Goal: Task Accomplishment & Management: Understand process/instructions

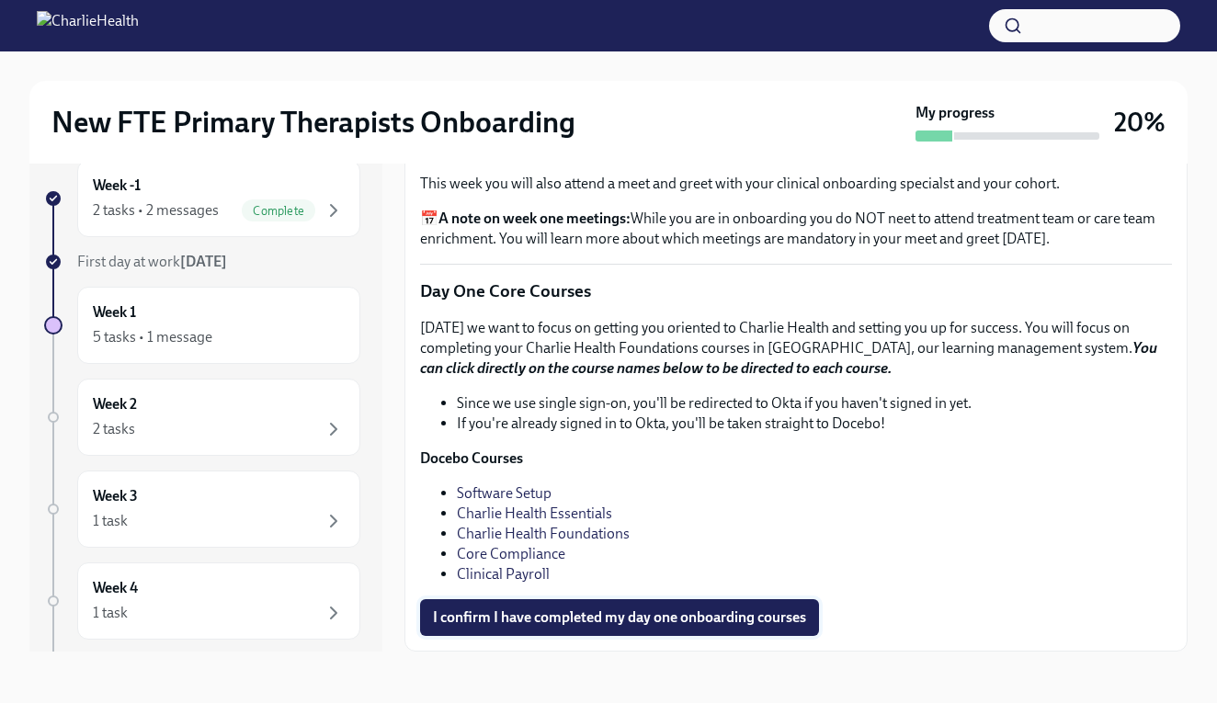
scroll to position [33, 0]
click at [705, 613] on span "I confirm I have completed my day one onboarding courses" at bounding box center [619, 618] width 373 height 18
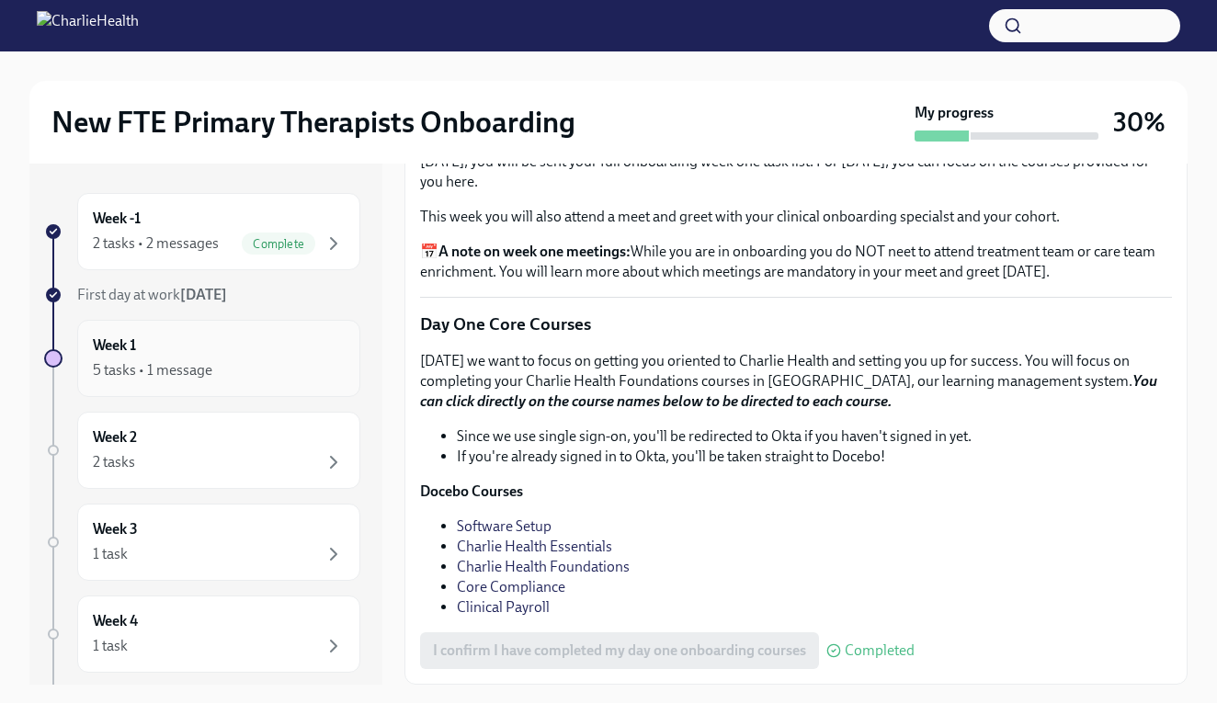
scroll to position [0, 0]
click at [251, 454] on div "2 tasks" at bounding box center [219, 462] width 252 height 22
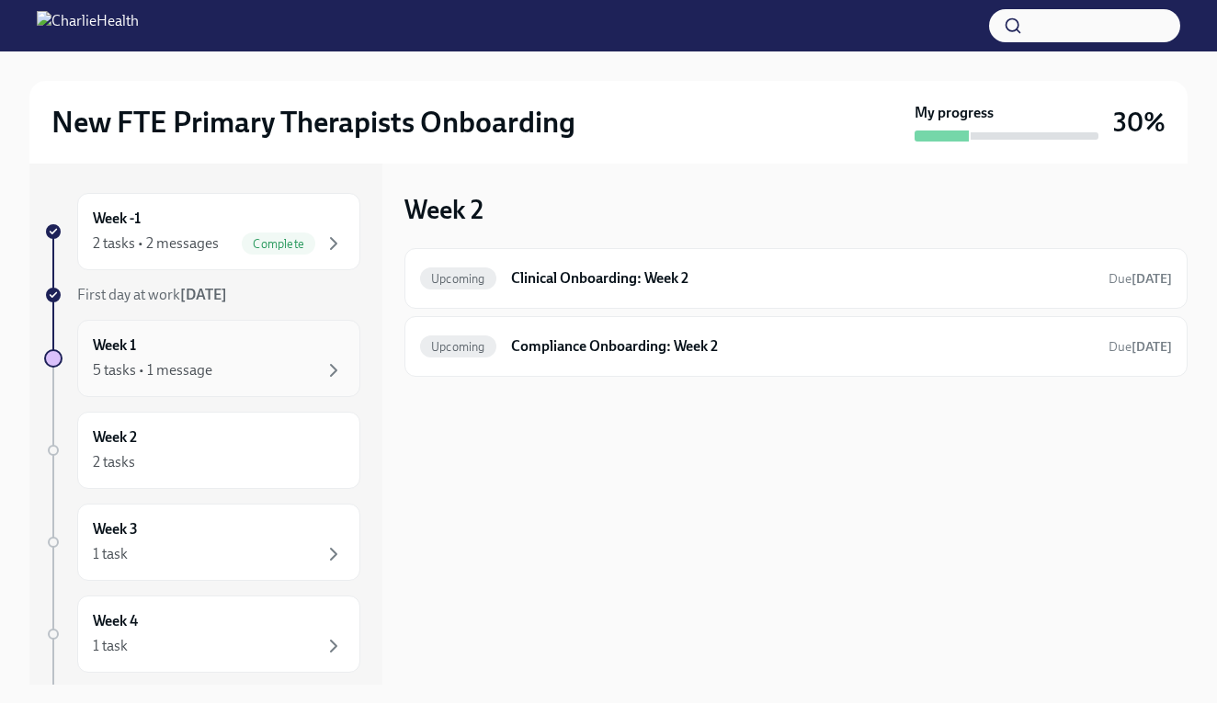
click at [229, 366] on div "5 tasks • 1 message" at bounding box center [219, 371] width 252 height 22
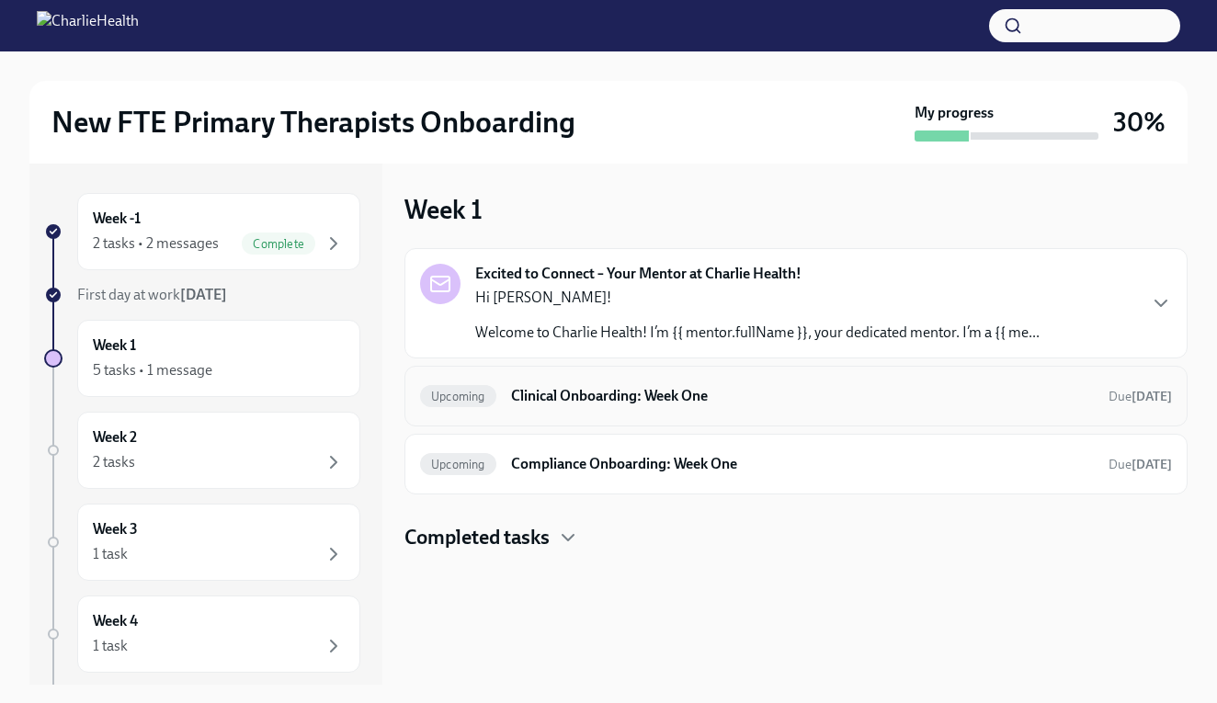
click at [563, 402] on h6 "Clinical Onboarding: Week One" at bounding box center [802, 396] width 583 height 20
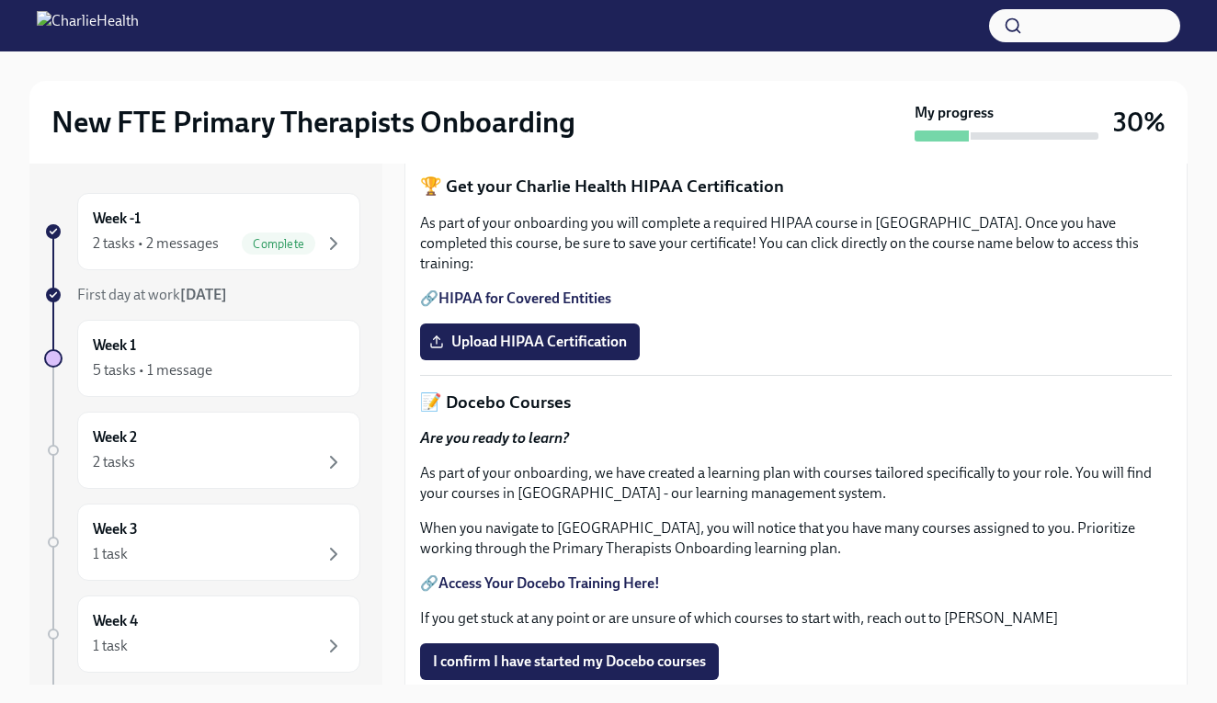
scroll to position [469, 0]
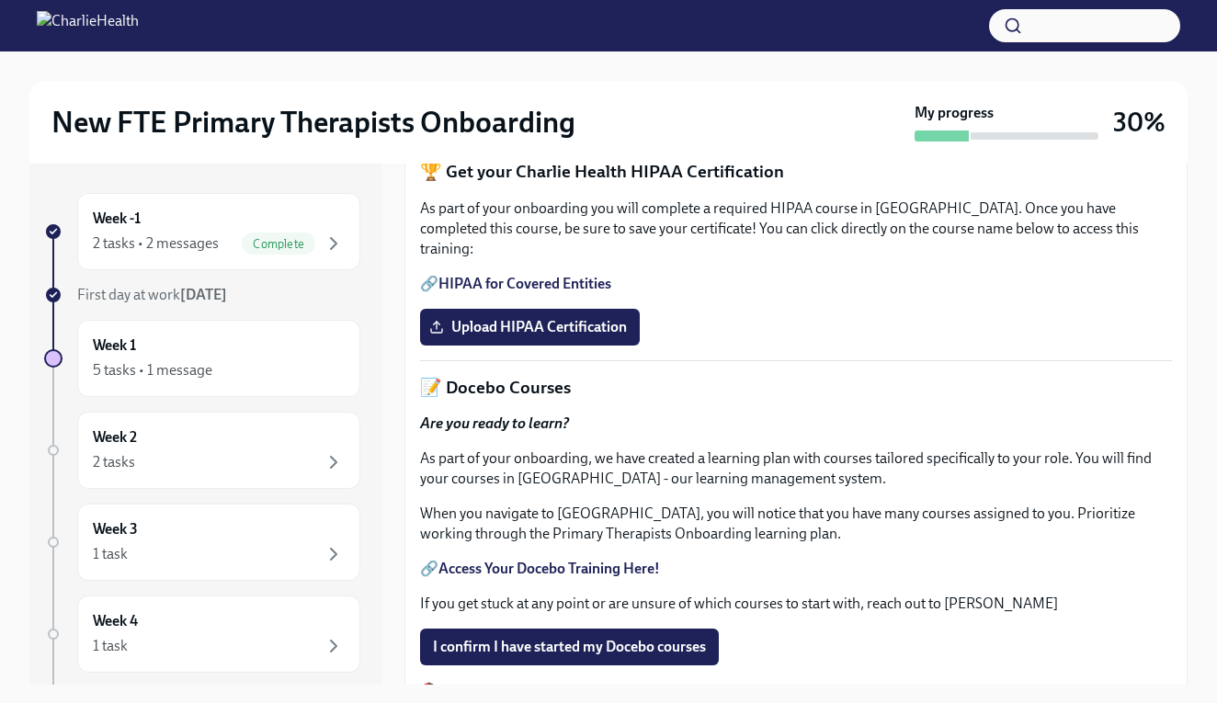
click at [535, 292] on link "HIPAA for Covered Entities" at bounding box center [525, 283] width 173 height 17
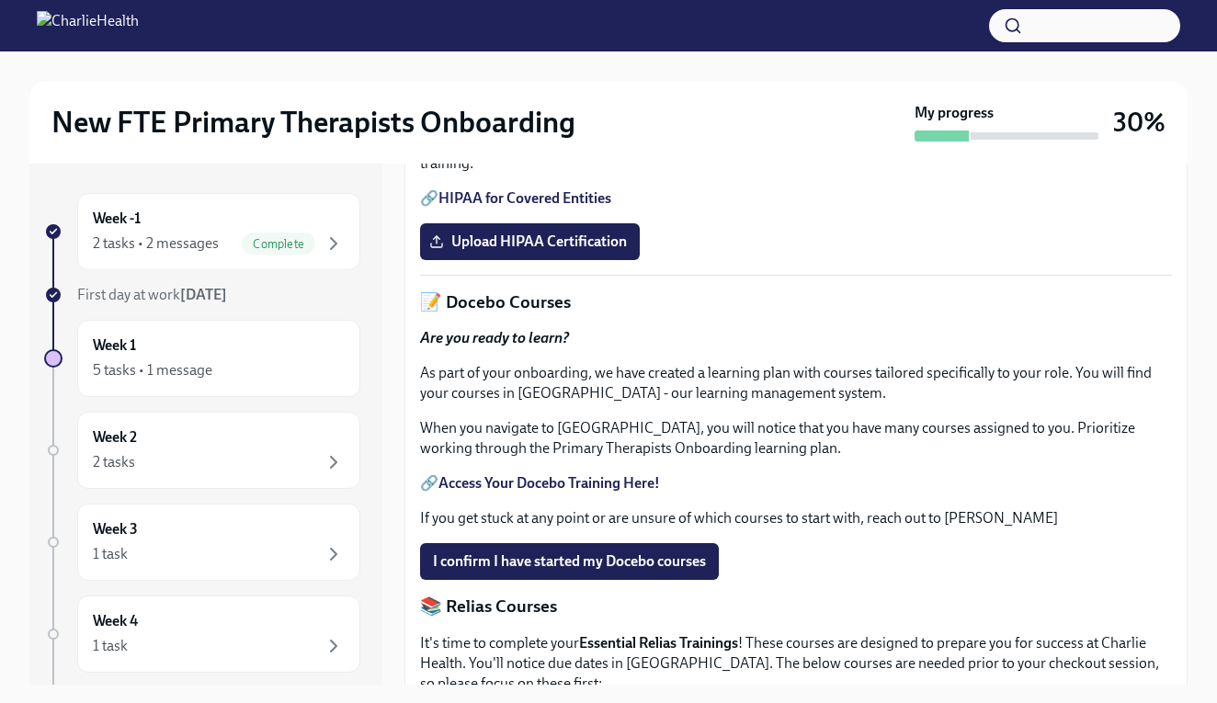
scroll to position [575, 0]
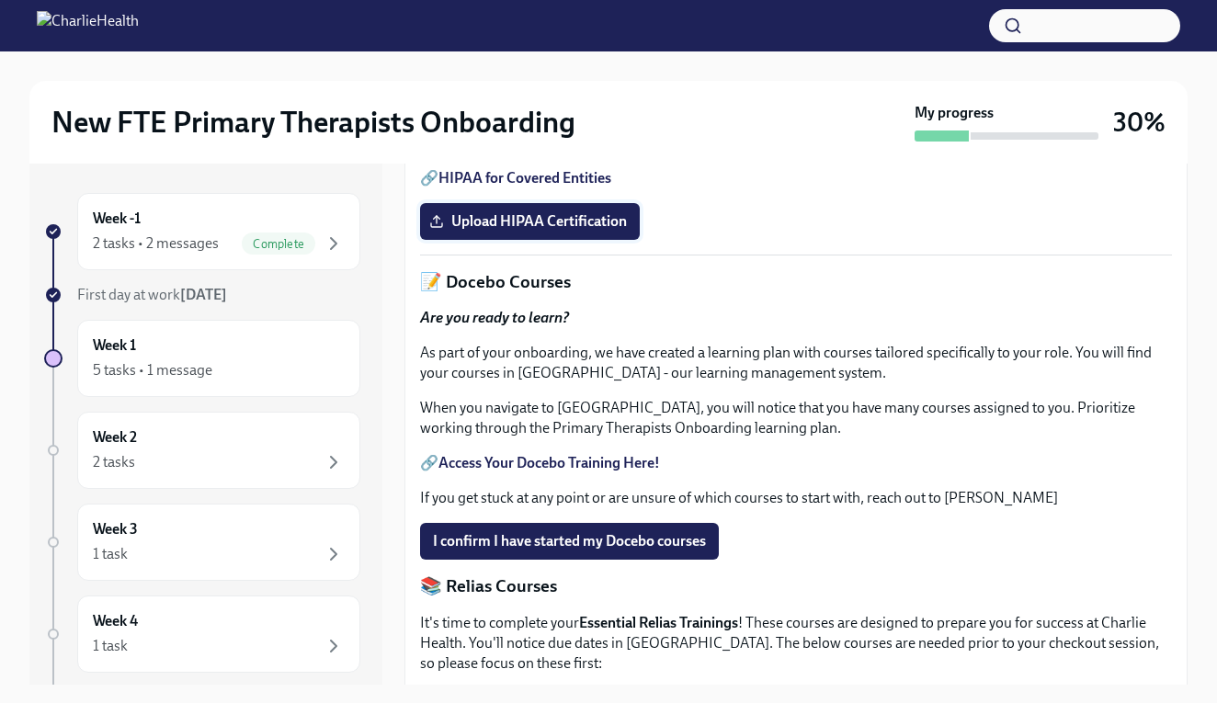
click at [592, 231] on span "Upload HIPAA Certification" at bounding box center [530, 221] width 194 height 18
click at [0, 0] on input "Upload HIPAA Certification" at bounding box center [0, 0] width 0 height 0
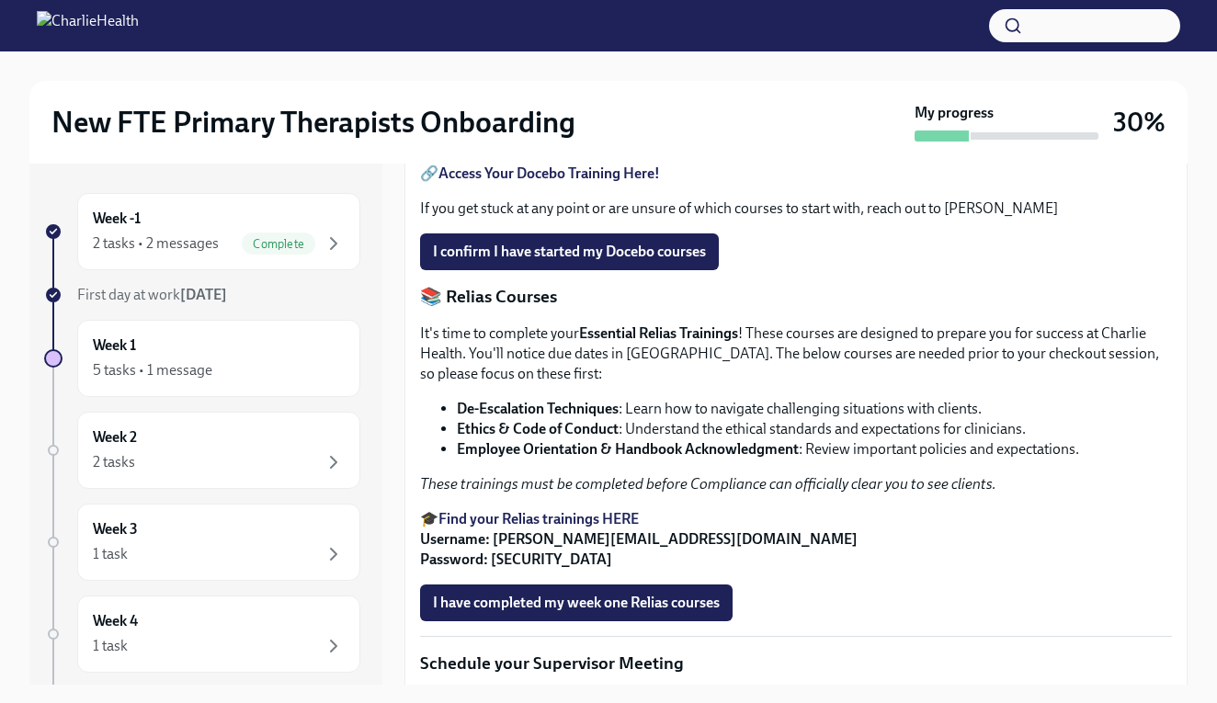
scroll to position [875, 0]
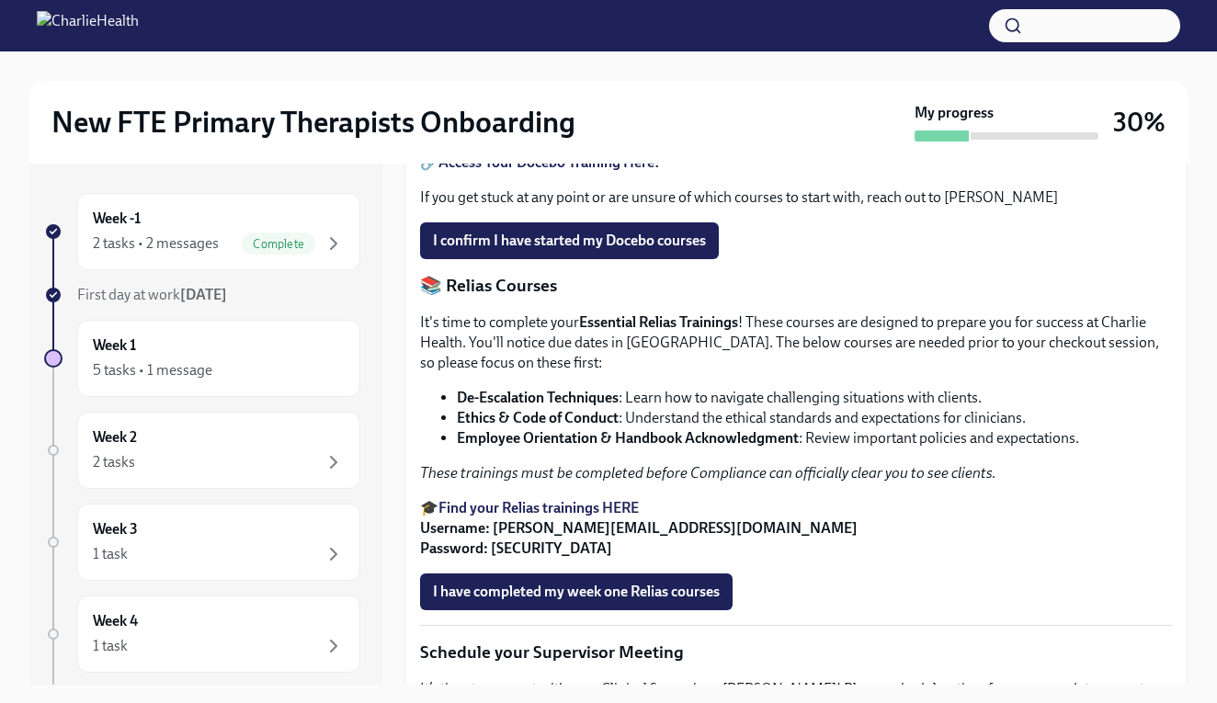
click at [626, 171] on strong "Access Your Docebo Training Here!" at bounding box center [550, 162] width 222 height 17
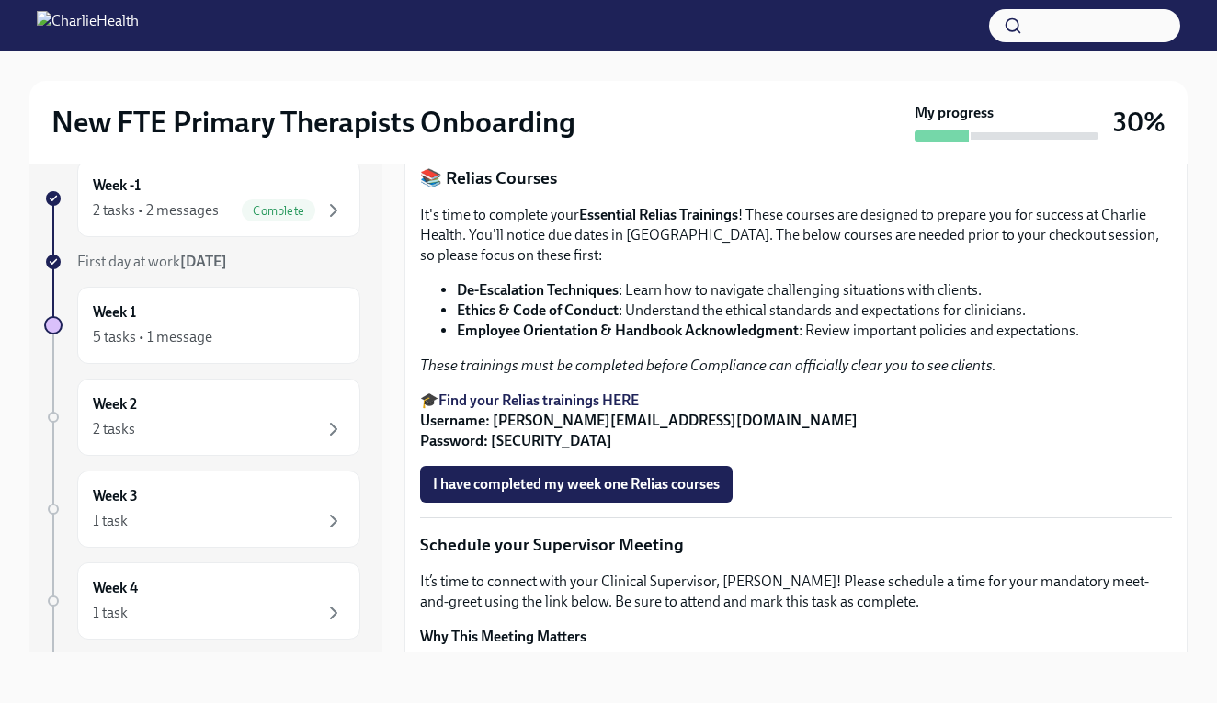
scroll to position [954, 0]
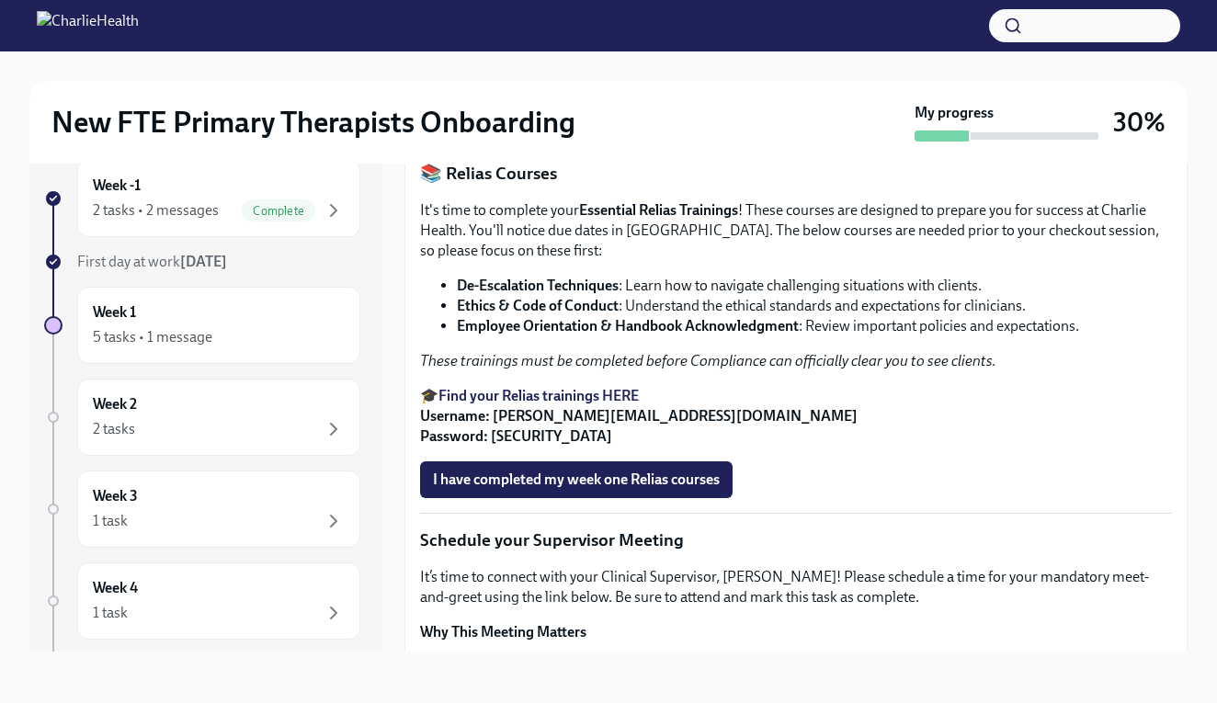
click at [596, 138] on span "I confirm I have started my Docebo courses" at bounding box center [569, 129] width 273 height 18
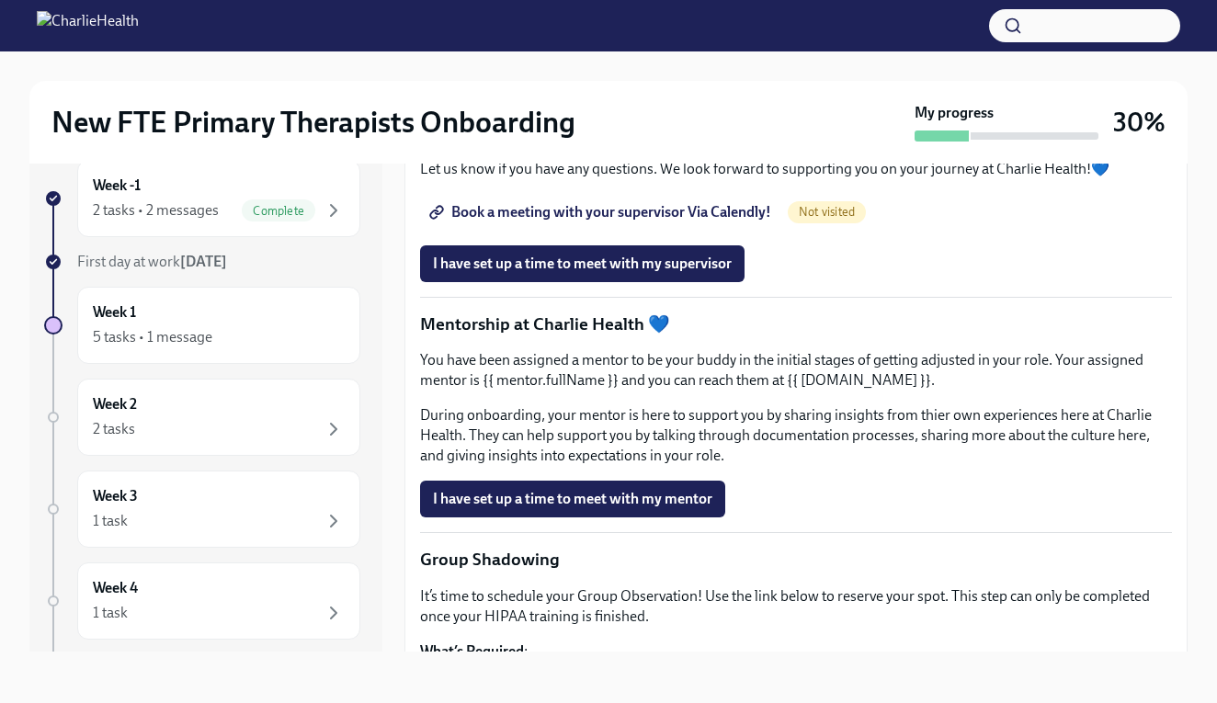
scroll to position [1585, 0]
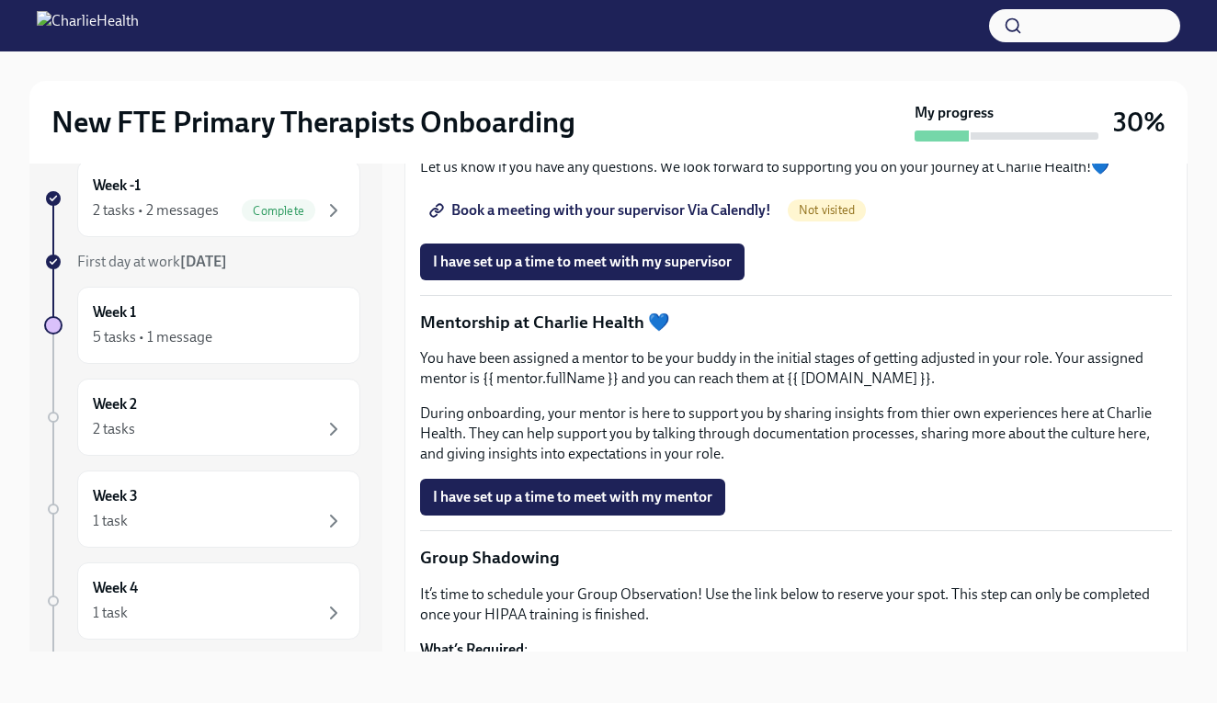
click at [640, 220] on span "Book a meeting with your supervisor Via Calendly!" at bounding box center [602, 210] width 338 height 18
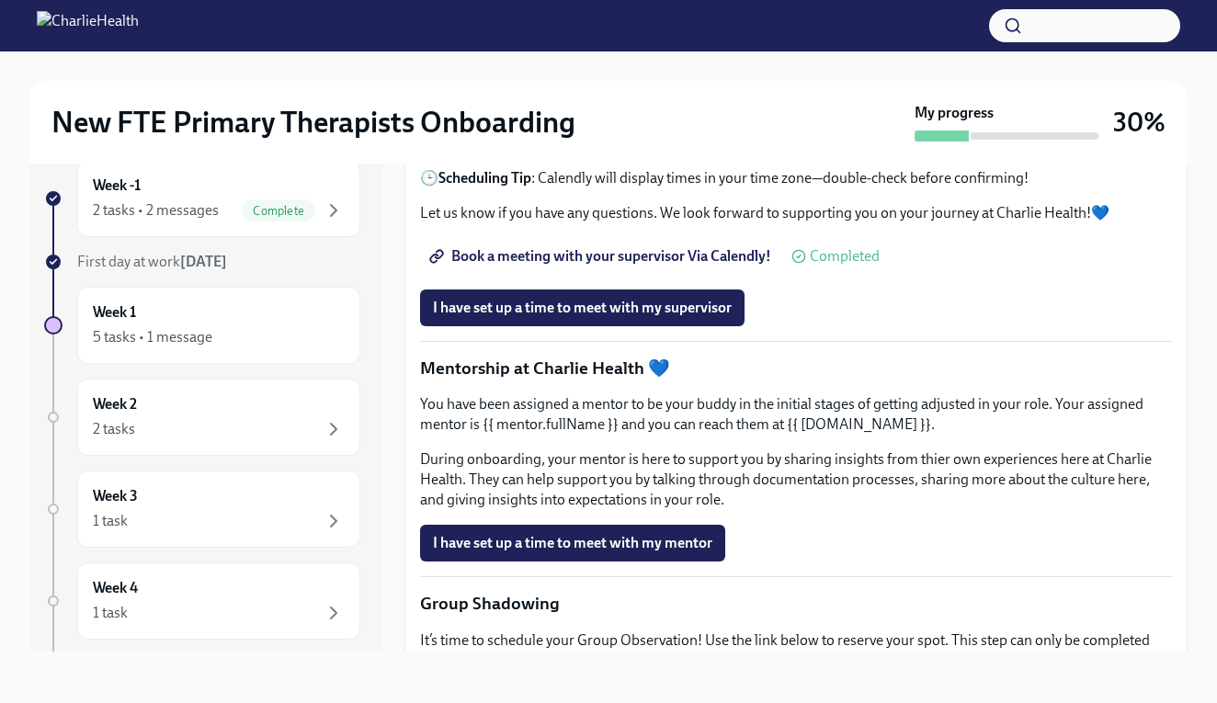
scroll to position [1531, 0]
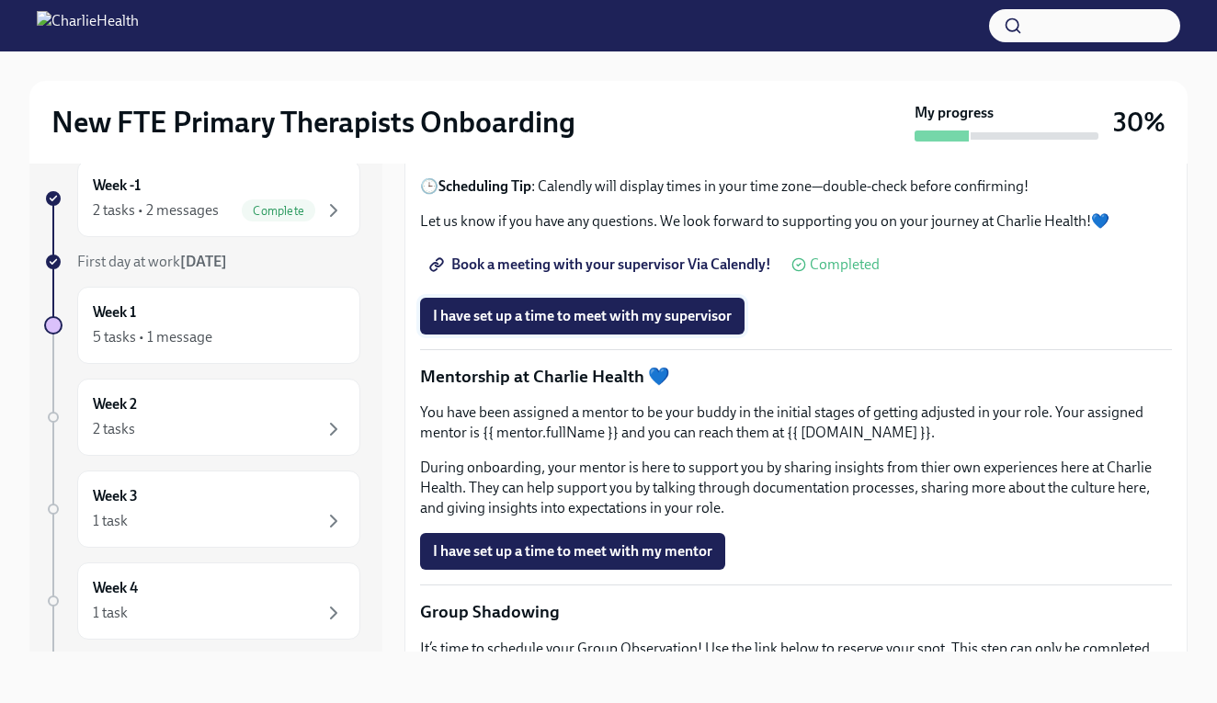
click at [683, 325] on span "I have set up a time to meet with my supervisor" at bounding box center [582, 316] width 299 height 18
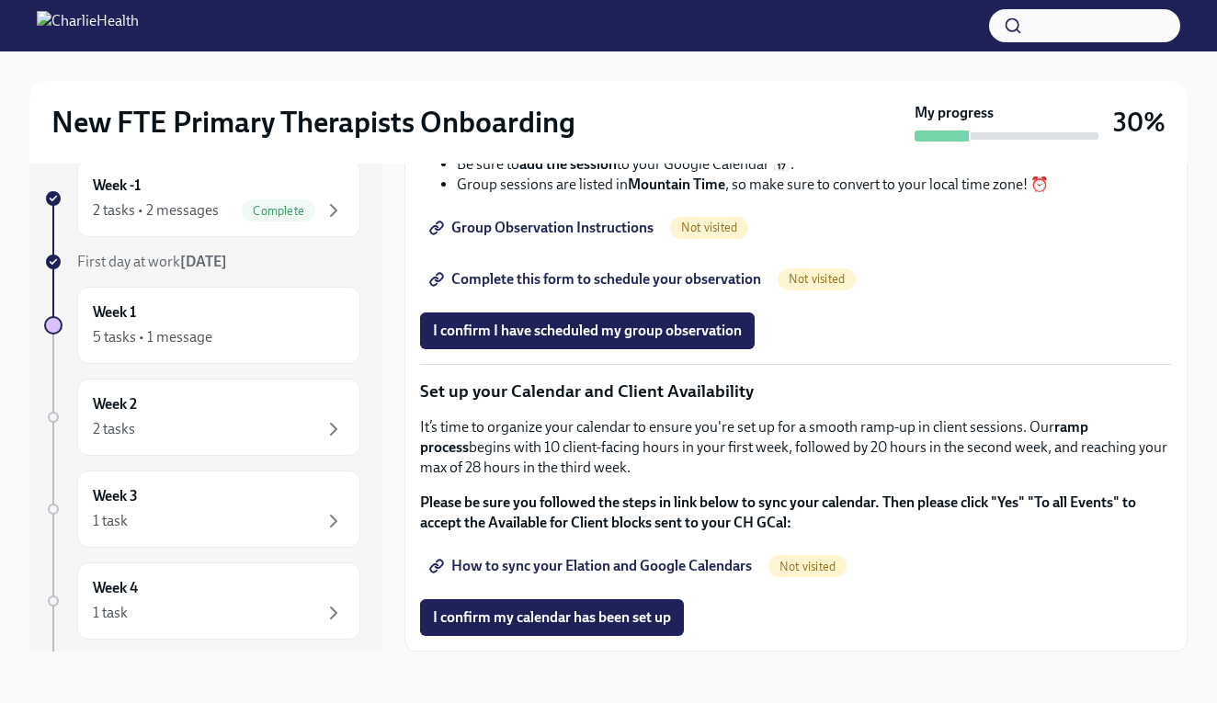
scroll to position [2632, 0]
click at [596, 567] on span "How to sync your Elation and Google Calendars" at bounding box center [592, 566] width 319 height 18
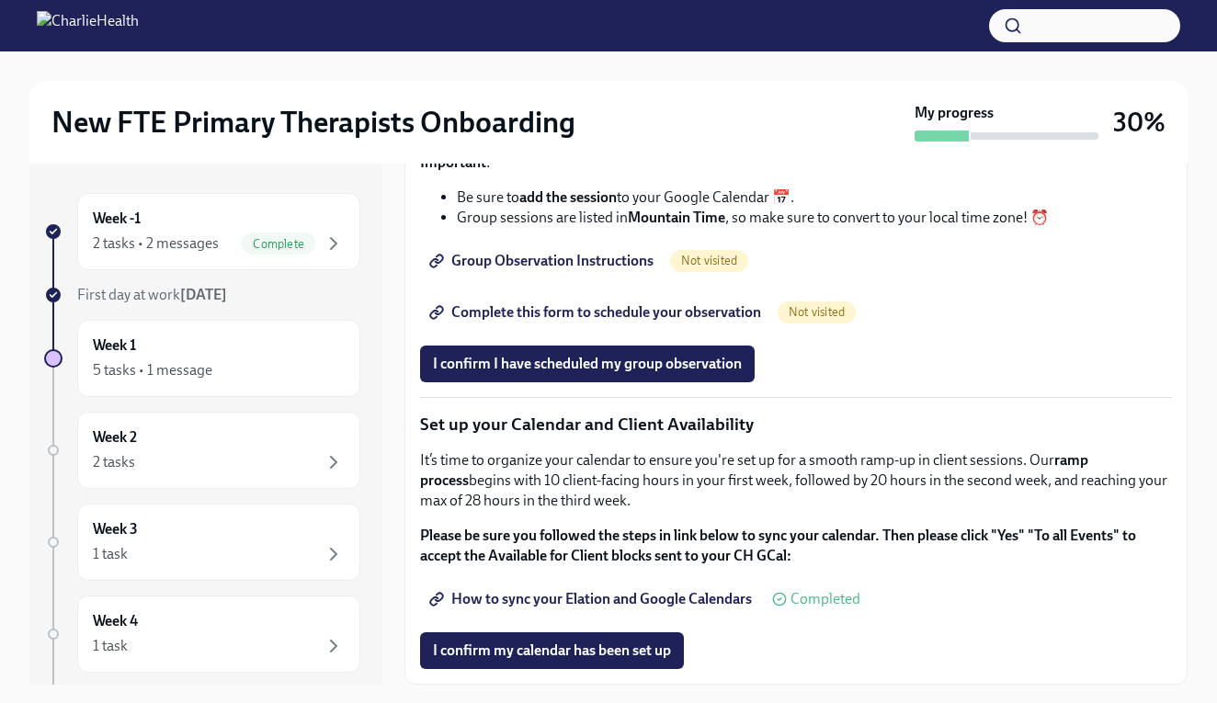
scroll to position [0, 0]
click at [342, 251] on icon "button" at bounding box center [334, 244] width 22 height 22
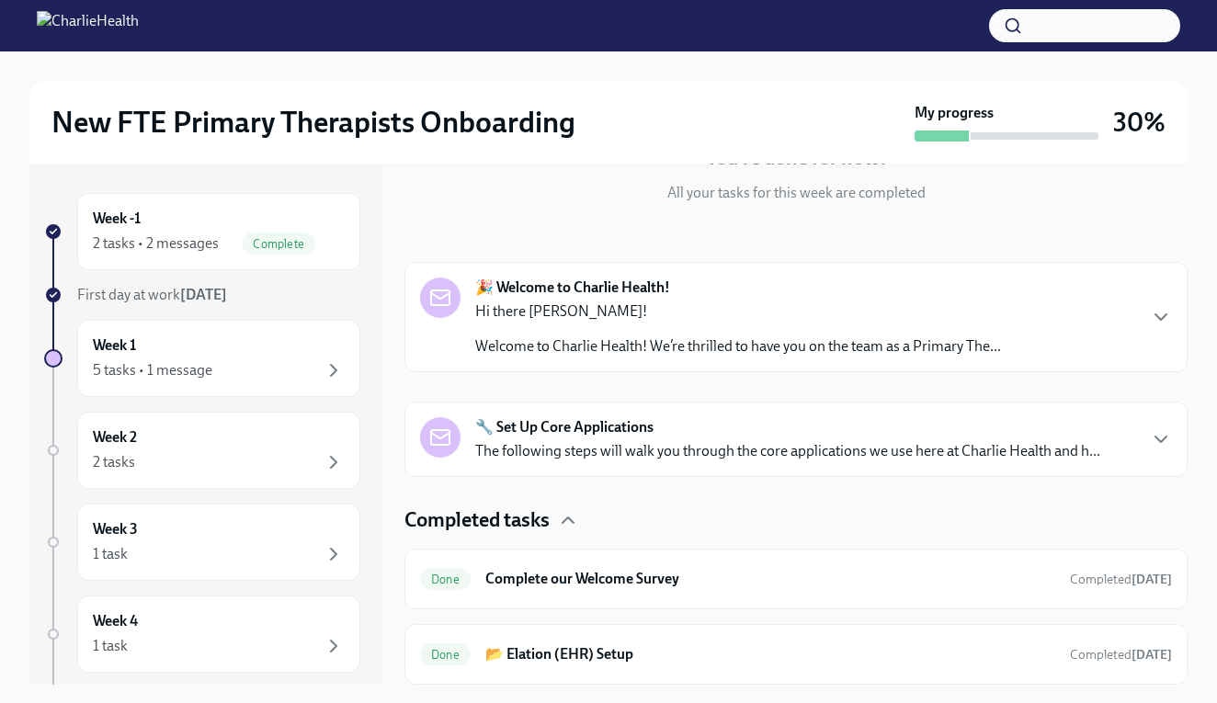
scroll to position [205, 0]
click at [321, 369] on div "5 tasks • 1 message" at bounding box center [219, 371] width 252 height 22
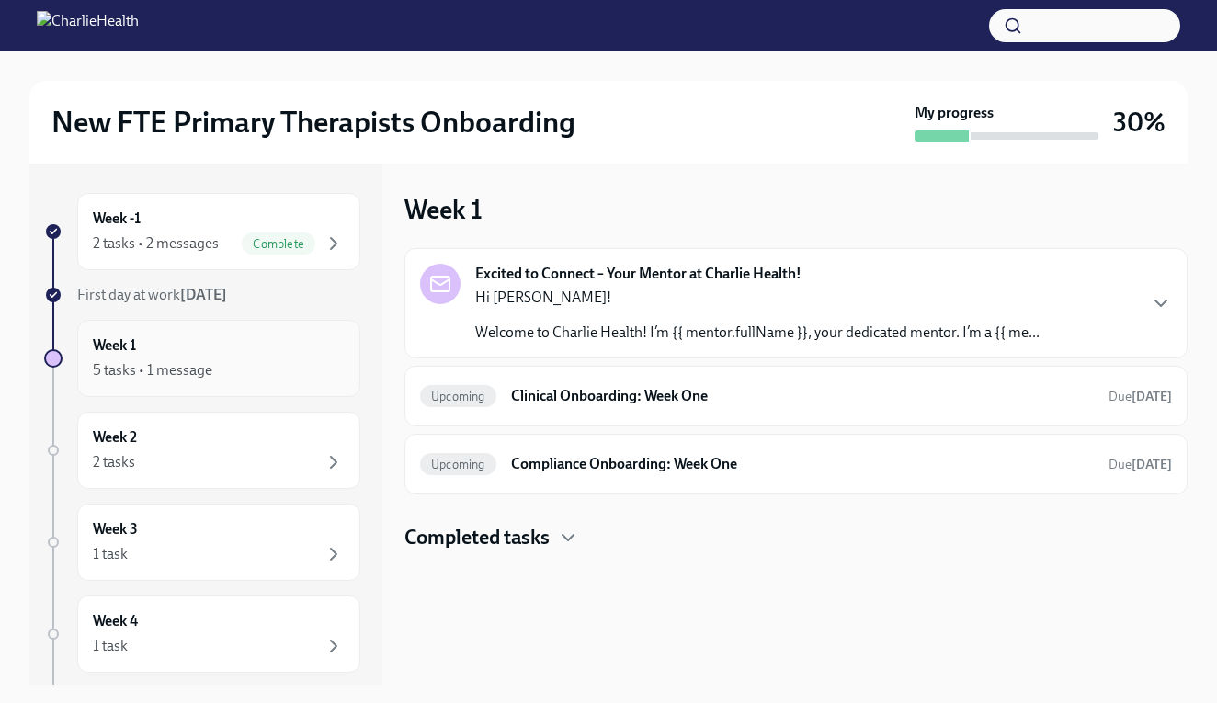
click at [284, 374] on div "5 tasks • 1 message" at bounding box center [219, 371] width 252 height 22
click at [186, 378] on div "5 tasks • 1 message" at bounding box center [153, 370] width 120 height 20
click at [188, 343] on div "Week 1 5 tasks • 1 message" at bounding box center [219, 359] width 252 height 46
click at [518, 326] on p "Welcome to Charlie Health! I’m {{ mentor.fullName }}, your dedicated mentor. I’…" at bounding box center [757, 333] width 565 height 20
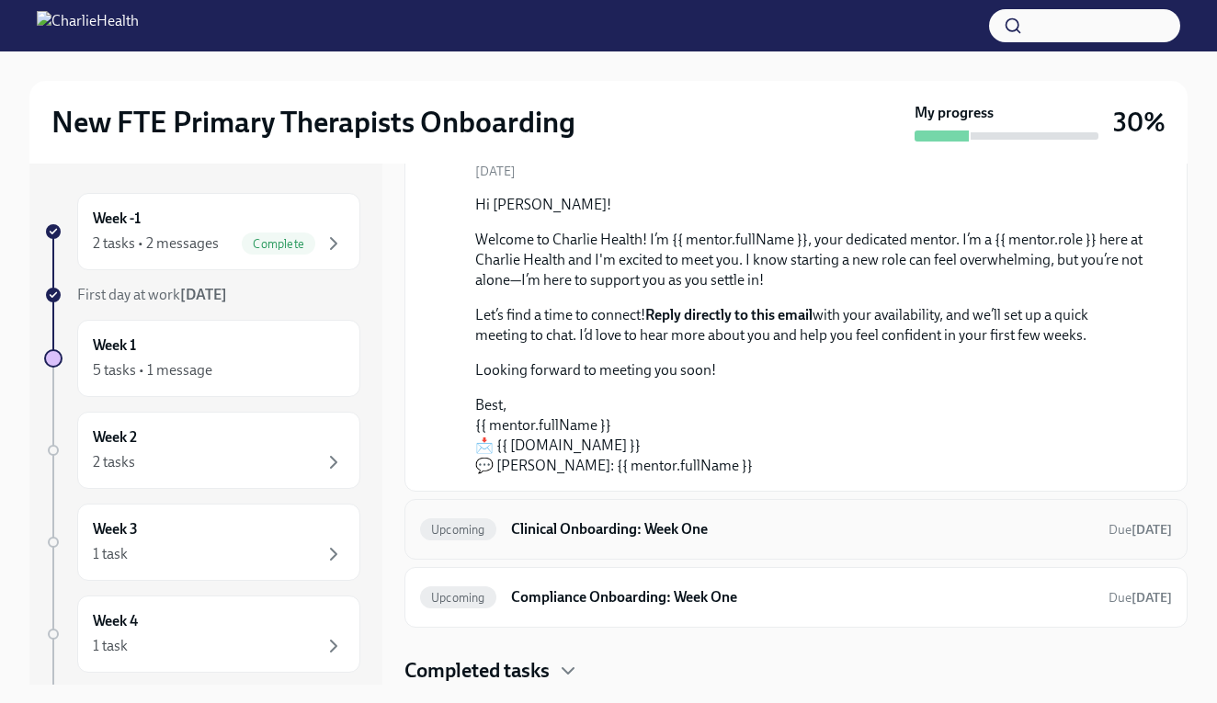
scroll to position [149, 0]
click at [573, 535] on h6 "Clinical Onboarding: Week One" at bounding box center [802, 529] width 583 height 20
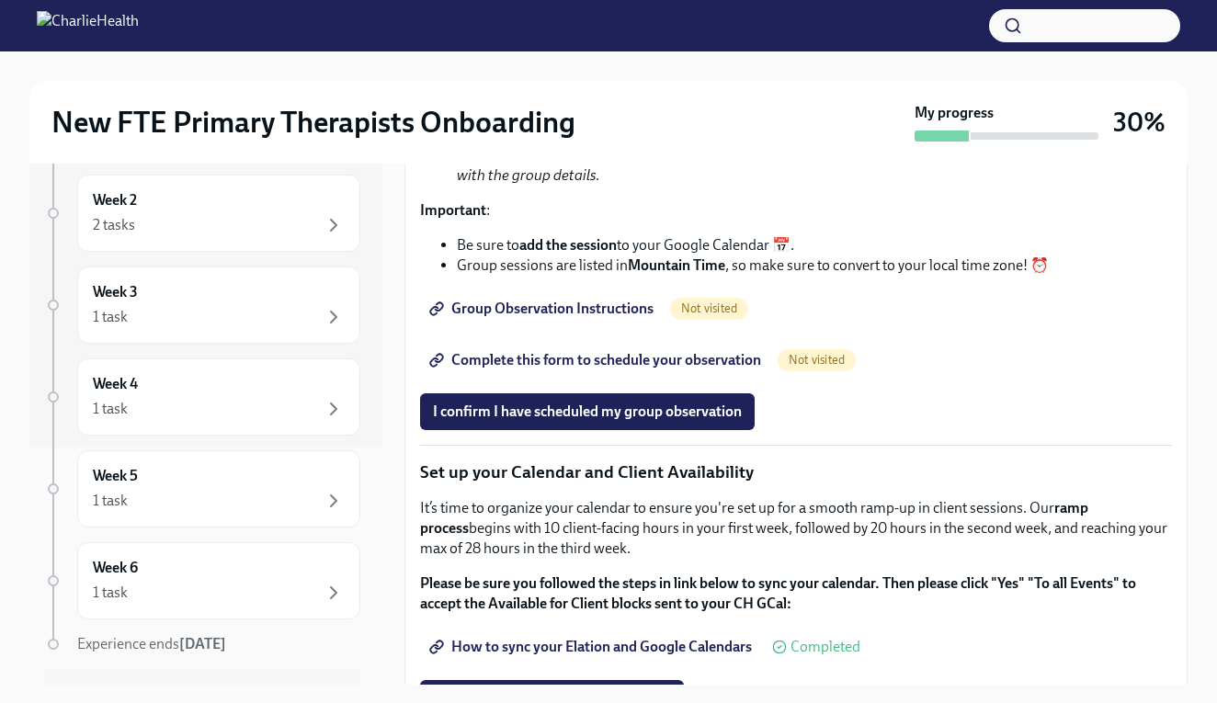
scroll to position [2335, 0]
click at [616, 317] on span "Group Observation Instructions" at bounding box center [543, 308] width 221 height 18
